Goal: Information Seeking & Learning: Learn about a topic

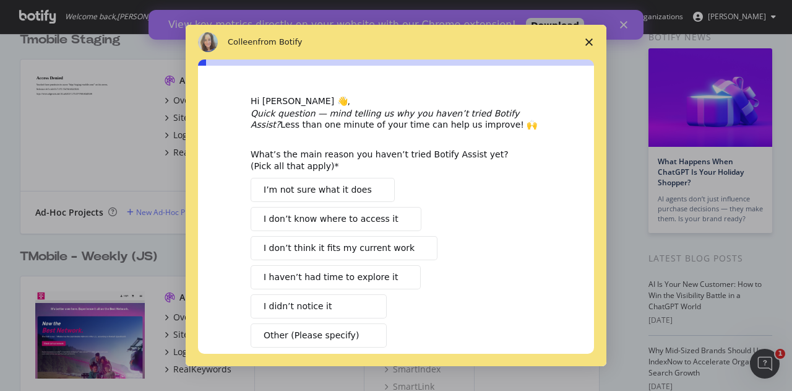
click at [590, 38] on span "Close survey" at bounding box center [589, 42] width 35 height 35
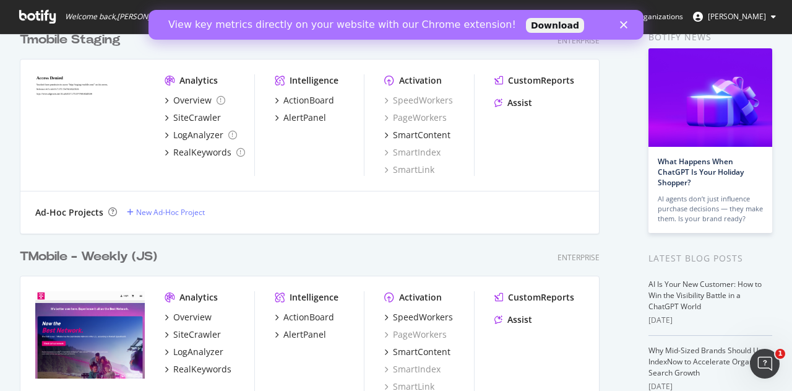
click at [623, 24] on polygon "Close" at bounding box center [623, 24] width 7 height 7
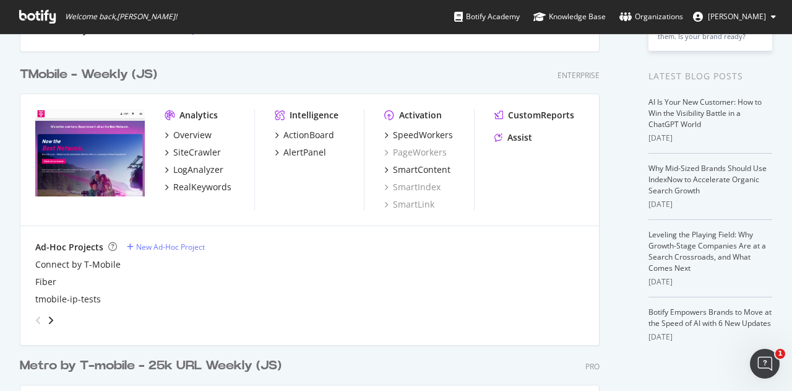
scroll to position [248, 0]
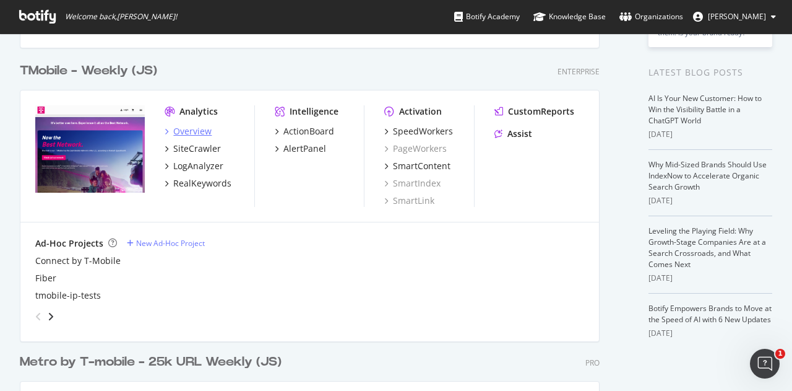
click at [189, 132] on div "Overview" at bounding box center [192, 131] width 38 height 12
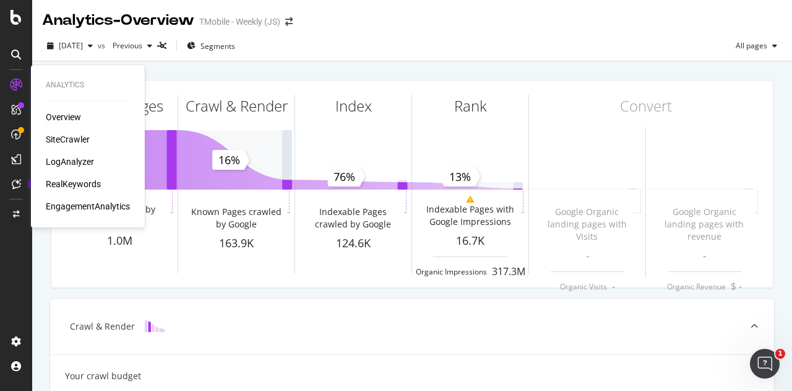
click at [58, 113] on div "Overview" at bounding box center [63, 117] width 35 height 12
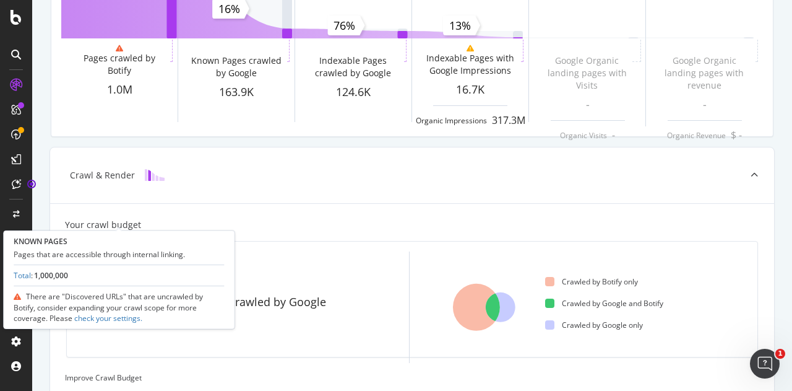
scroll to position [62, 0]
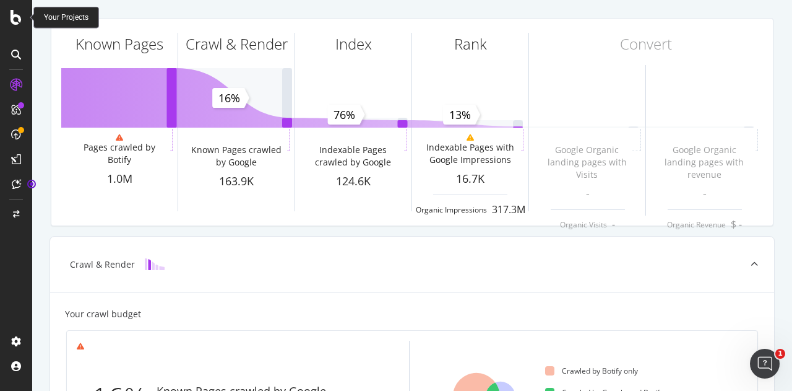
click at [17, 19] on icon at bounding box center [16, 17] width 11 height 15
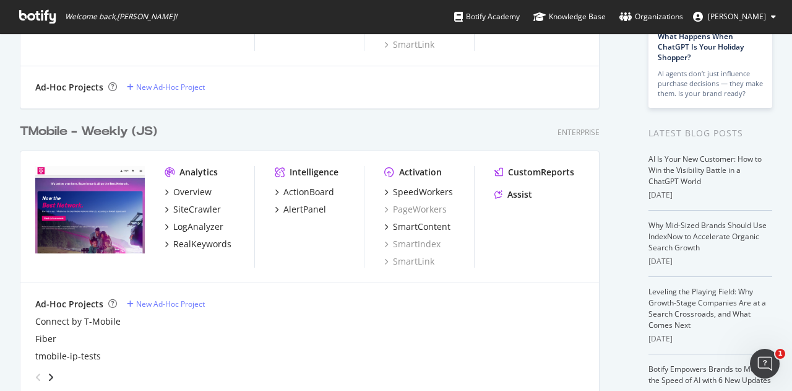
scroll to position [248, 0]
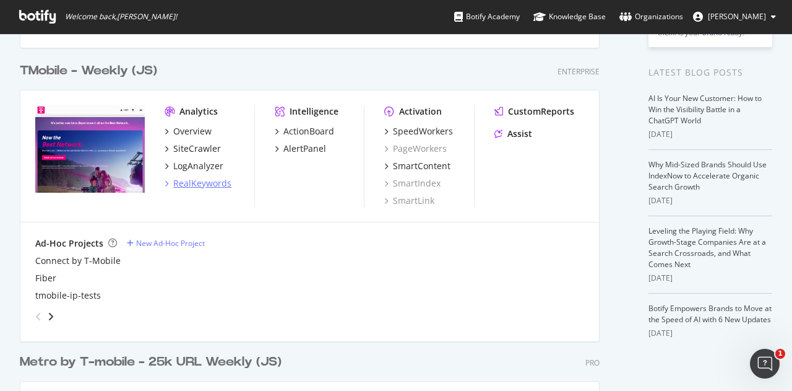
click at [206, 180] on div "RealKeywords" at bounding box center [202, 183] width 58 height 12
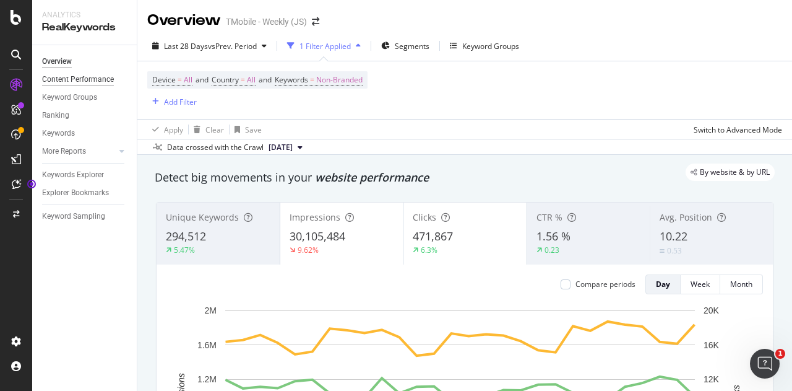
click at [79, 73] on div "Content Performance" at bounding box center [78, 79] width 72 height 13
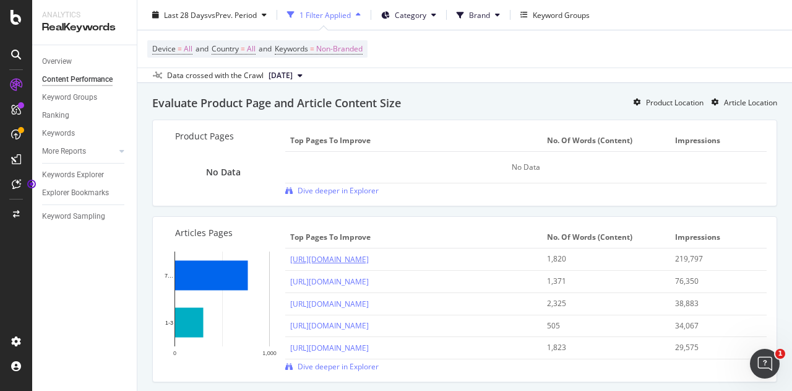
scroll to position [991, 0]
